Goal: Find specific page/section: Find specific page/section

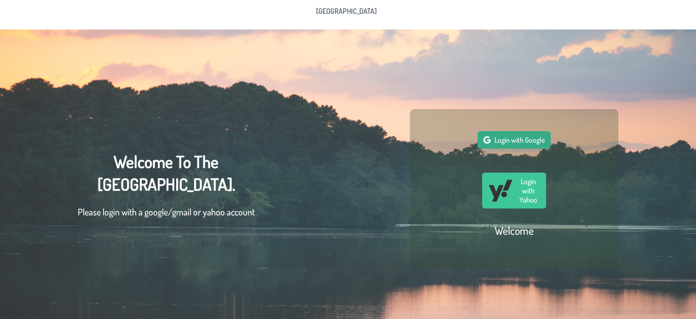
click at [506, 144] on span "Login with Google" at bounding box center [519, 139] width 50 height 9
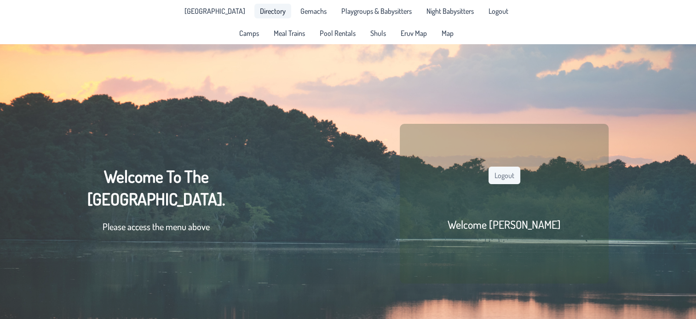
click at [265, 13] on span "Directory" at bounding box center [273, 10] width 26 height 7
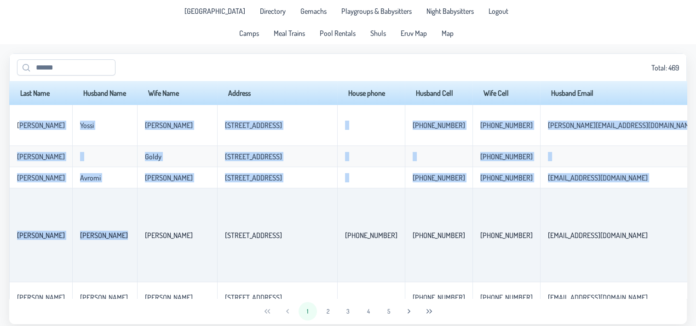
drag, startPoint x: 20, startPoint y: 128, endPoint x: 136, endPoint y: 234, distance: 156.9
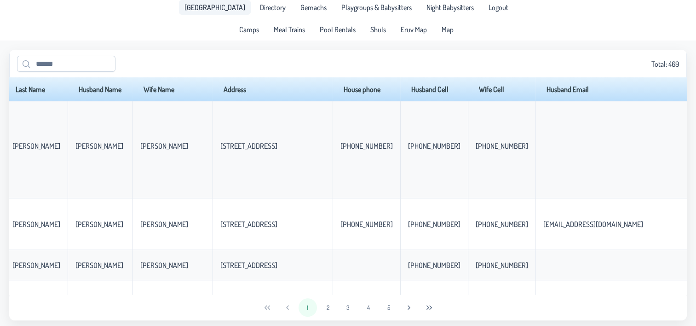
scroll to position [0, 5]
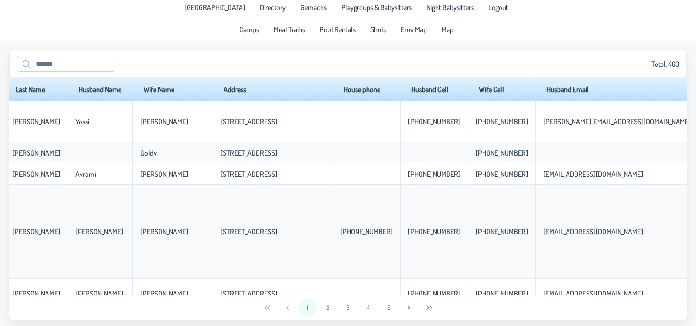
click at [491, 60] on div "Total: 469" at bounding box center [348, 64] width 662 height 16
click at [432, 308] on icon "Last Page" at bounding box center [428, 307] width 7 height 7
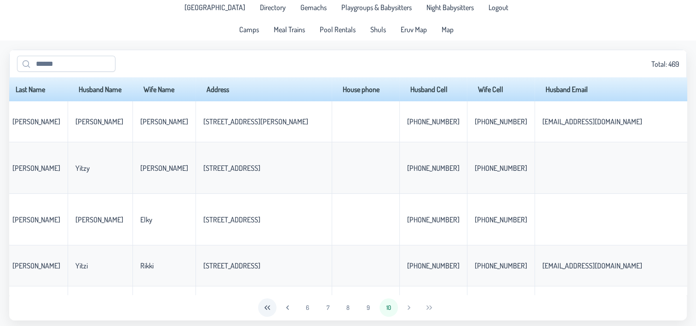
click at [264, 308] on icon "First Page" at bounding box center [267, 307] width 7 height 7
